Goal: Task Accomplishment & Management: Use online tool/utility

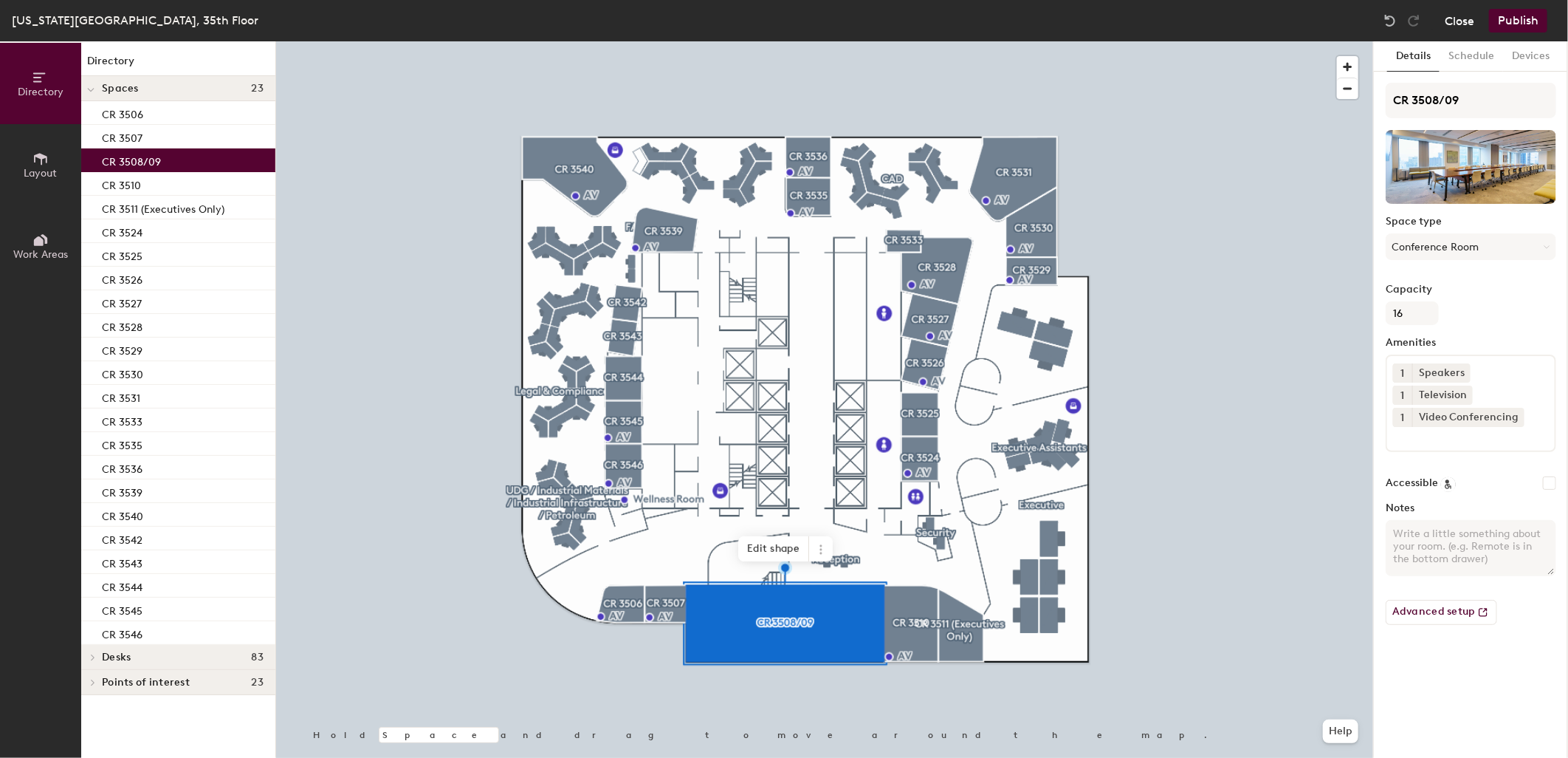
click at [1472, 20] on button "Close" at bounding box center [1459, 20] width 30 height 23
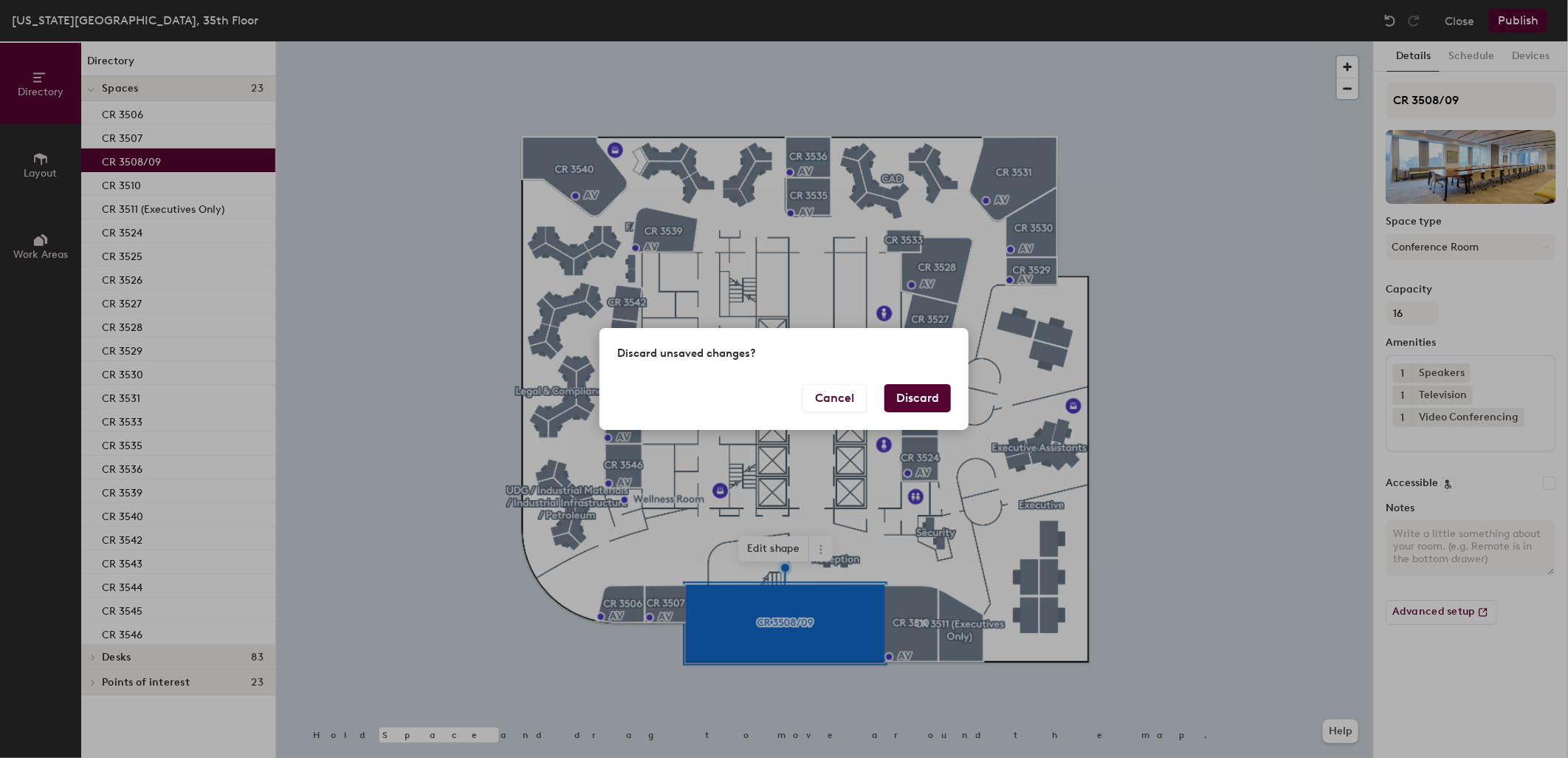
click at [903, 395] on button "Discard" at bounding box center [917, 398] width 66 height 28
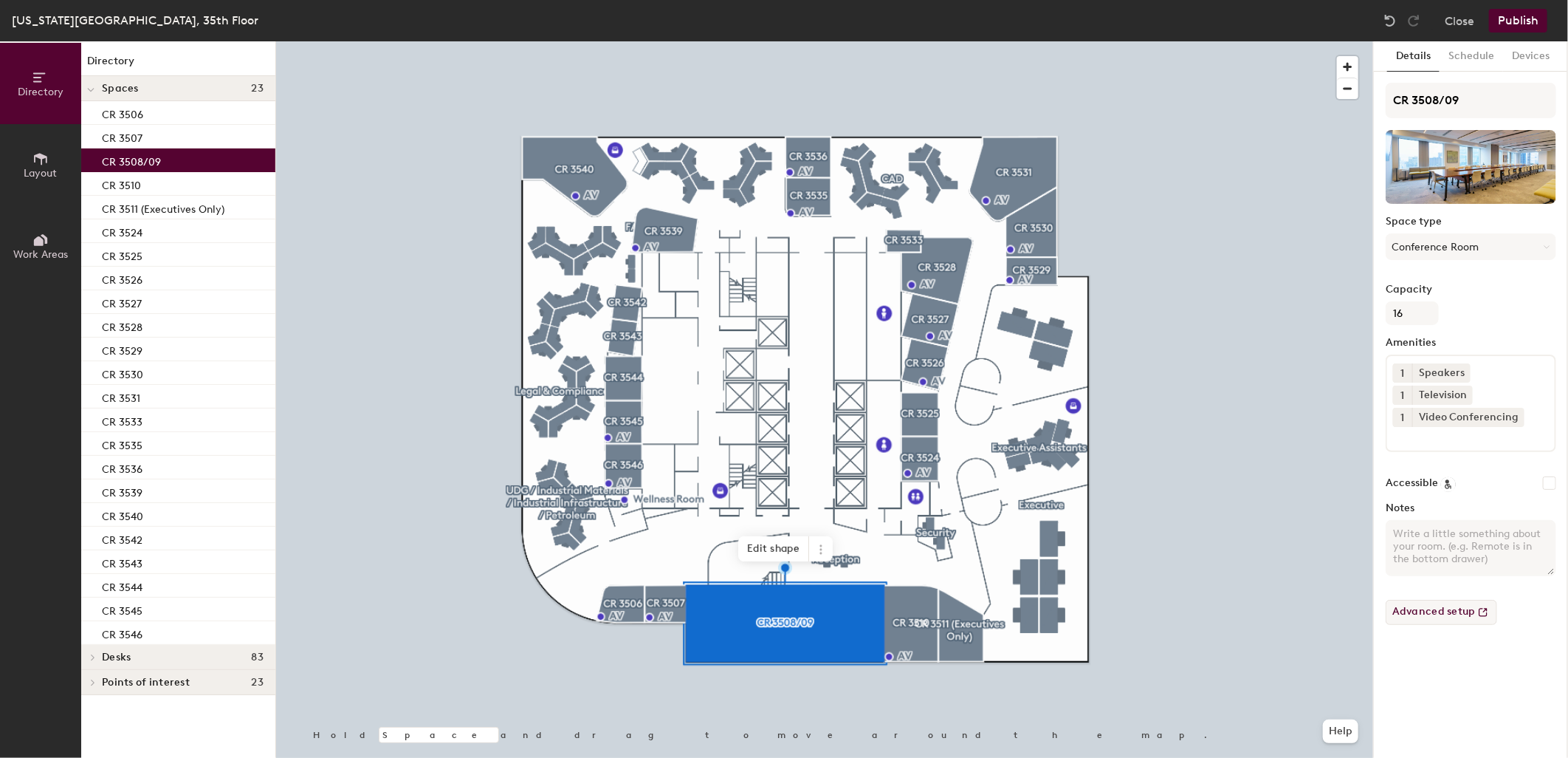
click at [1457, 610] on button "Advanced setup" at bounding box center [1441, 612] width 111 height 25
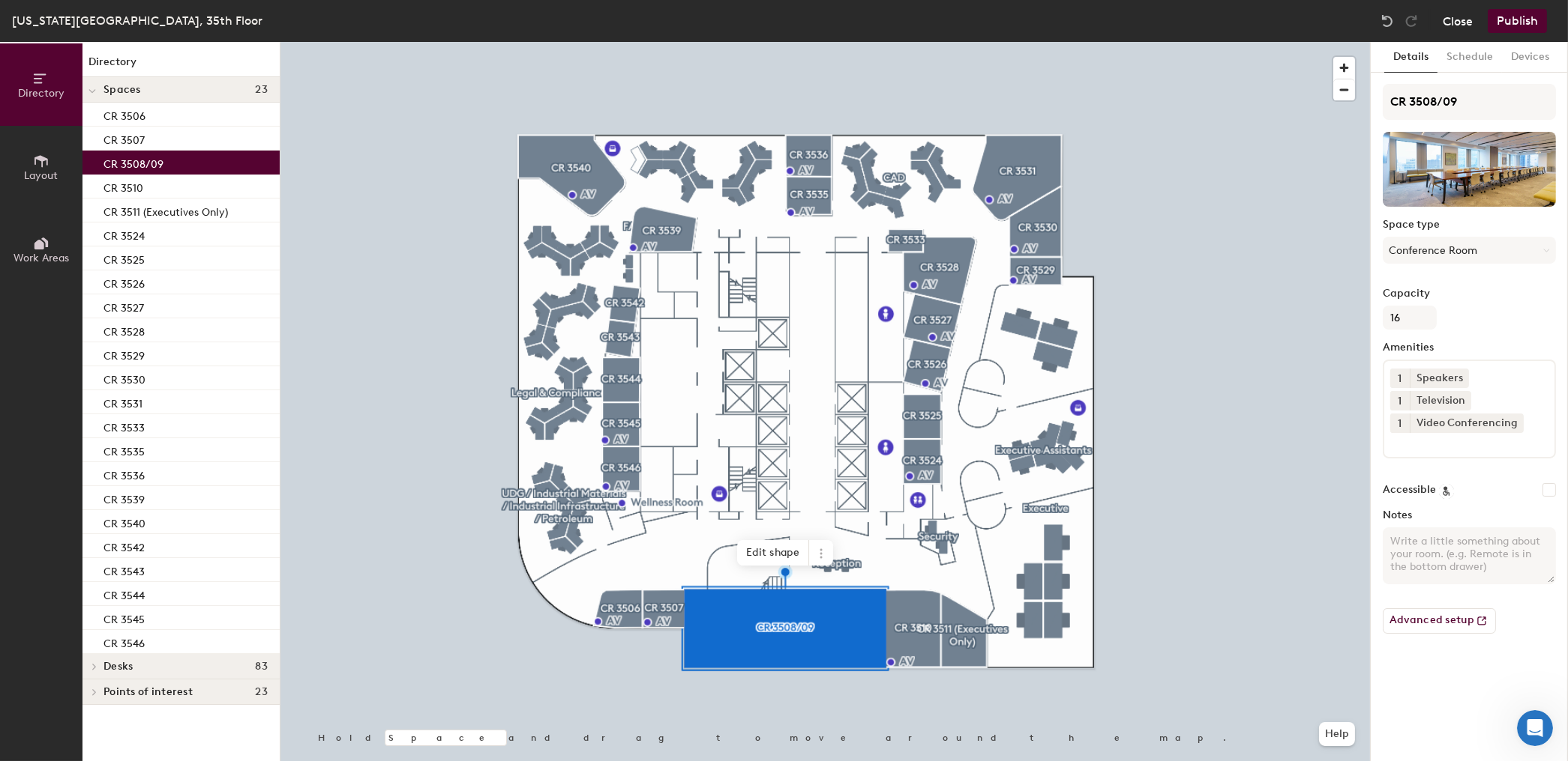
click at [1451, 20] on button "Close" at bounding box center [1458, 20] width 30 height 24
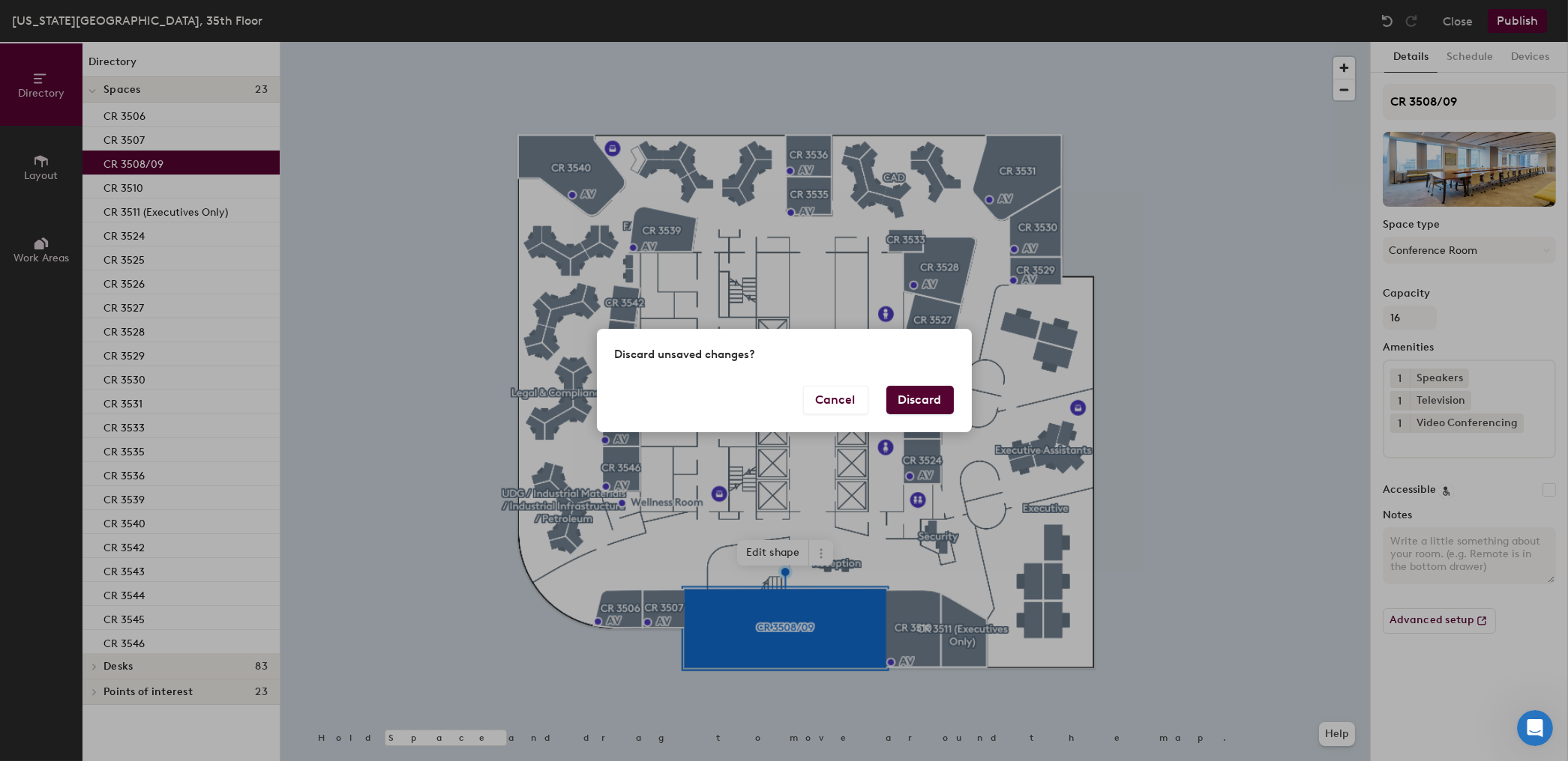
click at [919, 398] on button "Discard" at bounding box center [919, 400] width 67 height 28
